Goal: Information Seeking & Learning: Learn about a topic

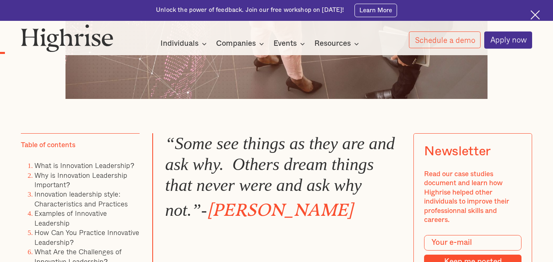
scroll to position [532, 0]
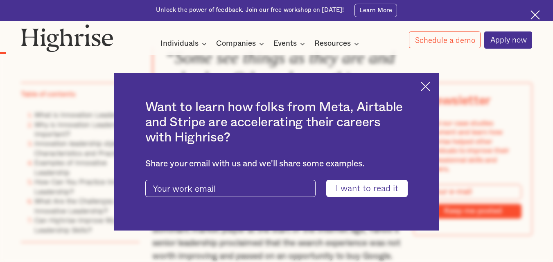
drag, startPoint x: 432, startPoint y: 83, endPoint x: 430, endPoint y: 97, distance: 14.9
click at [430, 83] on img at bounding box center [425, 86] width 9 height 9
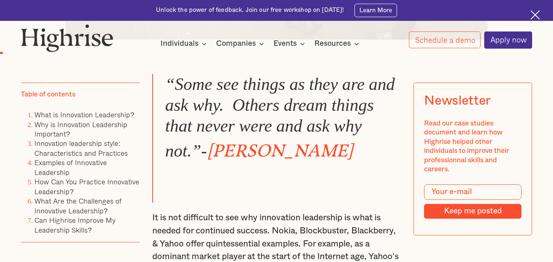
scroll to position [491, 0]
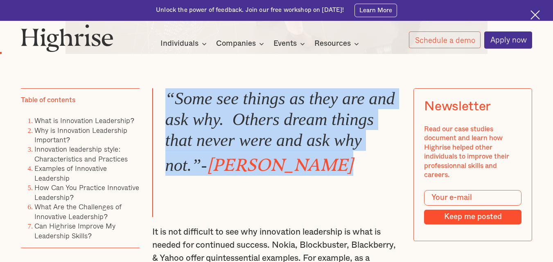
drag, startPoint x: 168, startPoint y: 102, endPoint x: 356, endPoint y: 169, distance: 199.2
click at [358, 167] on blockquote "“Some see things as they are and ask why. Others dream things that never were a…" at bounding box center [276, 152] width 248 height 129
copy blockquote "“Some see things as they are and ask why. Others dream things that never were a…"
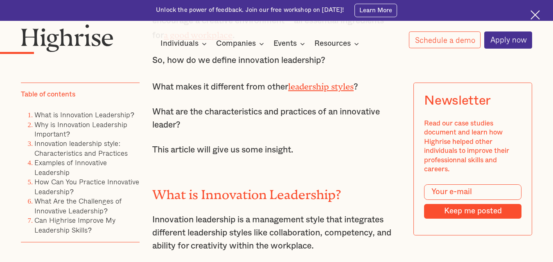
scroll to position [941, 0]
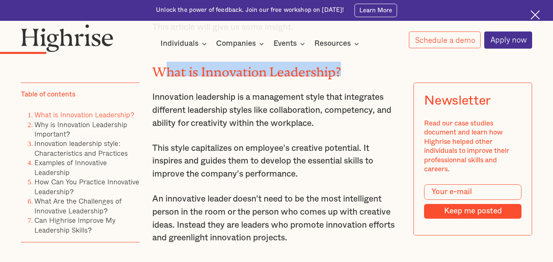
drag, startPoint x: 161, startPoint y: 85, endPoint x: 330, endPoint y: 86, distance: 169.5
click at [363, 77] on h2 "What is Innovation Leadership?" at bounding box center [276, 69] width 248 height 15
click at [330, 77] on h2 "What is Innovation Leadership?" at bounding box center [276, 69] width 248 height 15
click at [340, 77] on h2 "What is Innovation Leadership?" at bounding box center [276, 69] width 248 height 15
click at [341, 77] on h2 "What is Innovation Leadership?" at bounding box center [276, 69] width 248 height 15
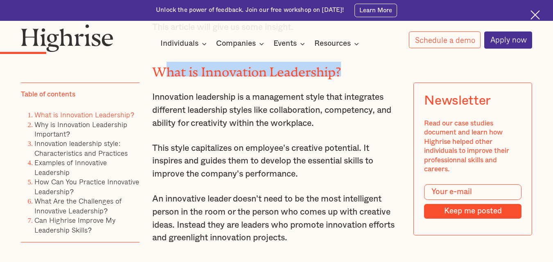
click at [332, 77] on h2 "What is Innovation Leadership?" at bounding box center [276, 69] width 248 height 15
drag, startPoint x: 341, startPoint y: 87, endPoint x: 158, endPoint y: 86, distance: 183.0
click at [158, 77] on h2 "What is Innovation Leadership?" at bounding box center [276, 69] width 248 height 15
copy h2 "What is Innovation Leadership?"
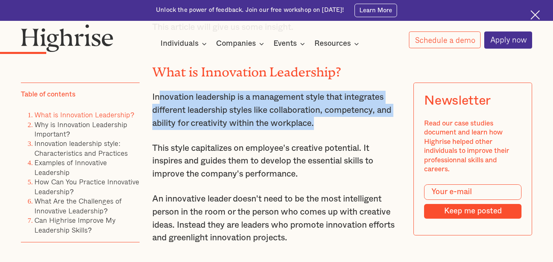
drag, startPoint x: 157, startPoint y: 117, endPoint x: 263, endPoint y: 138, distance: 108.2
click at [321, 130] on p "Innovation leadership is a management style that integrates different leadershi…" at bounding box center [276, 110] width 248 height 39
click at [154, 120] on p "Innovation leadership is a management style that integrates different leadershi…" at bounding box center [276, 110] width 248 height 39
click at [153, 117] on p "Innovation leadership is a management style that integrates different leadershi…" at bounding box center [276, 110] width 248 height 39
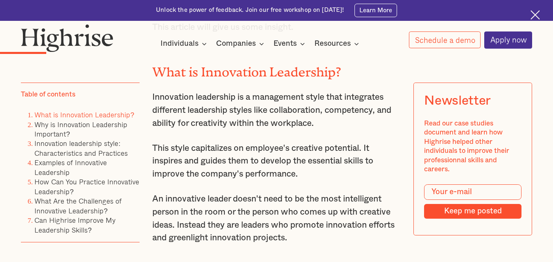
click at [153, 114] on p "Innovation leadership is a management style that integrates different leadershi…" at bounding box center [276, 110] width 248 height 39
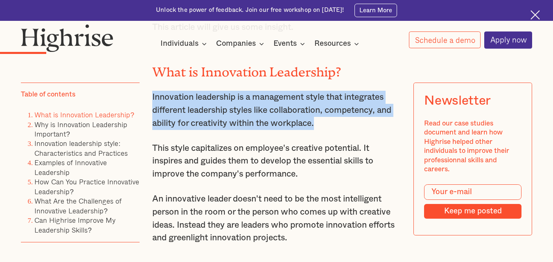
drag, startPoint x: 150, startPoint y: 113, endPoint x: 336, endPoint y: 139, distance: 187.2
copy p "Innovation leadership is a management style that integrates different leadershi…"
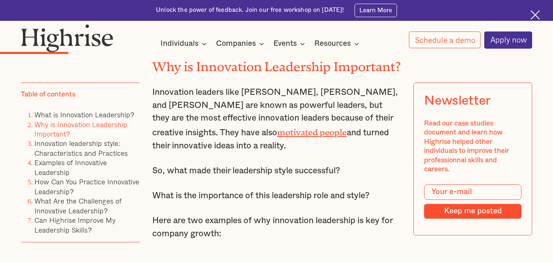
scroll to position [1187, 0]
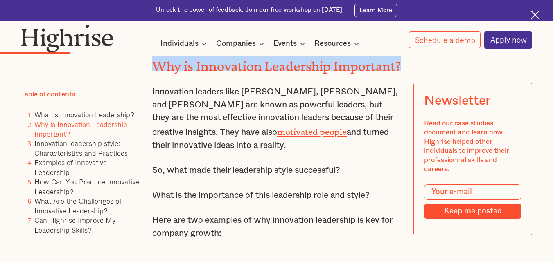
drag, startPoint x: 155, startPoint y: 82, endPoint x: 413, endPoint y: 79, distance: 258.3
copy h2 "Why is Innovation Leadership Important?"
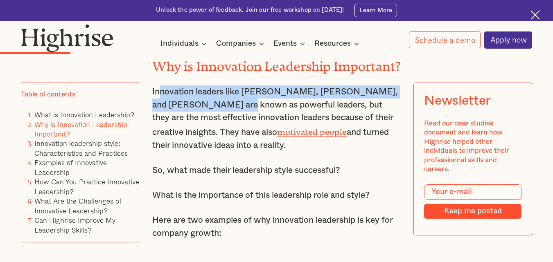
drag, startPoint x: 157, startPoint y: 113, endPoint x: 212, endPoint y: 120, distance: 55.3
click at [214, 120] on p "Innovation leaders like [PERSON_NAME], [PERSON_NAME], and [PERSON_NAME] are kno…" at bounding box center [276, 119] width 248 height 66
click at [176, 120] on p "Innovation leaders like [PERSON_NAME], [PERSON_NAME], and [PERSON_NAME] are kno…" at bounding box center [276, 119] width 248 height 66
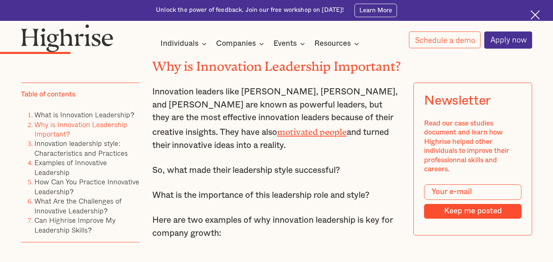
drag, startPoint x: 149, startPoint y: 109, endPoint x: 233, endPoint y: 167, distance: 102.2
copy p "Innovation leaders like [PERSON_NAME], [PERSON_NAME], and [PERSON_NAME] are kno…"
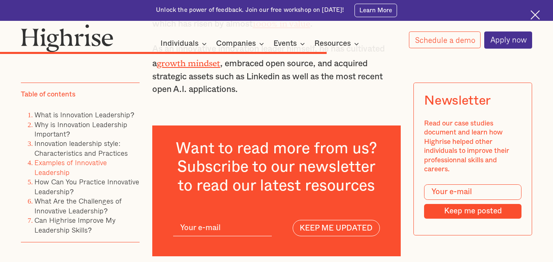
scroll to position [4216, 0]
